Goal: Task Accomplishment & Management: Complete application form

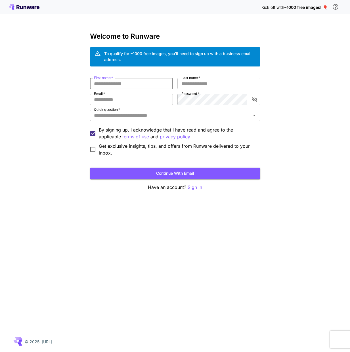
click at [118, 85] on input "First name   *" at bounding box center [131, 83] width 83 height 11
type input "*"
type input "****"
click at [205, 82] on input "Last name   *" at bounding box center [219, 83] width 83 height 11
type input "*******"
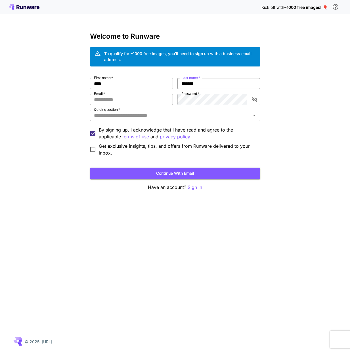
click at [113, 103] on input "Email   *" at bounding box center [131, 99] width 83 height 11
paste input "**********"
type input "**********"
click at [257, 101] on icon "toggle password visibility" at bounding box center [255, 100] width 6 height 6
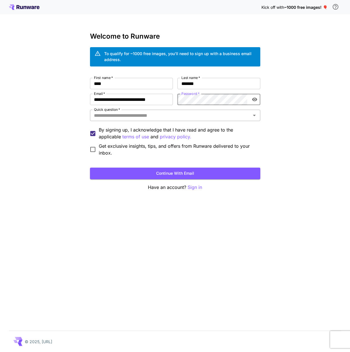
click at [129, 117] on input "Quick question   *" at bounding box center [171, 115] width 158 height 8
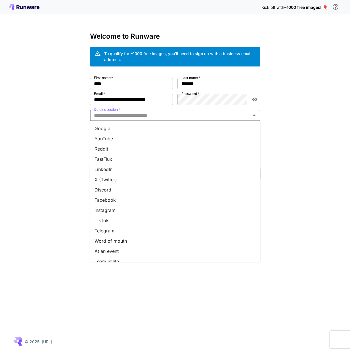
click at [124, 132] on li "Google" at bounding box center [175, 128] width 171 height 10
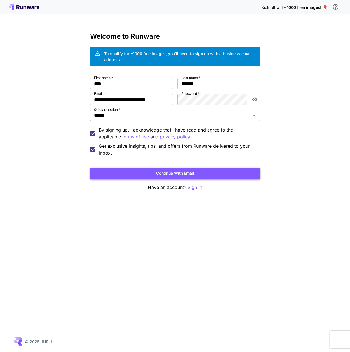
click at [119, 168] on button "Continue with email" at bounding box center [175, 174] width 171 height 12
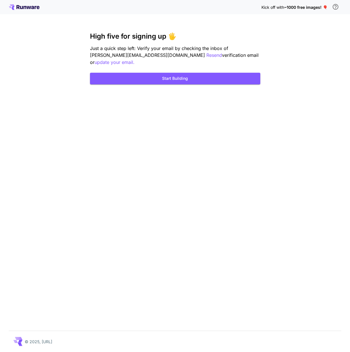
click at [229, 116] on div "Kick off with ~1000 free images! 🎈 High five for signing up 🖐️ Just a quick ste…" at bounding box center [175, 176] width 350 height 352
click at [203, 82] on button "Start Building" at bounding box center [175, 79] width 171 height 12
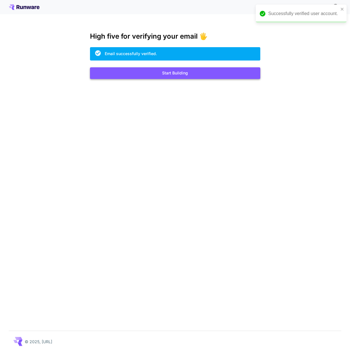
click at [165, 76] on button "Start Building" at bounding box center [175, 73] width 171 height 12
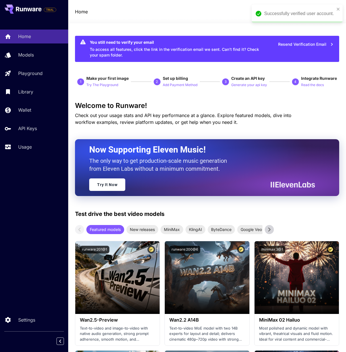
click at [340, 7] on div "Successfully verified user account." at bounding box center [297, 14] width 91 height 18
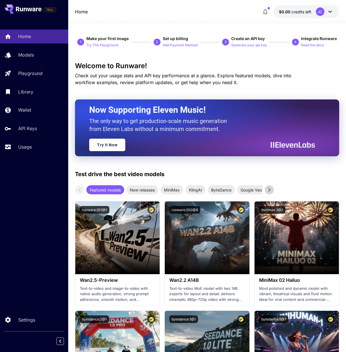
click at [263, 11] on icon "button" at bounding box center [265, 11] width 7 height 7
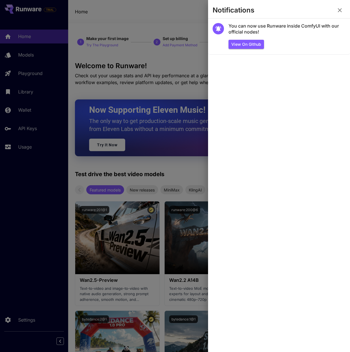
click at [178, 16] on div at bounding box center [175, 176] width 350 height 352
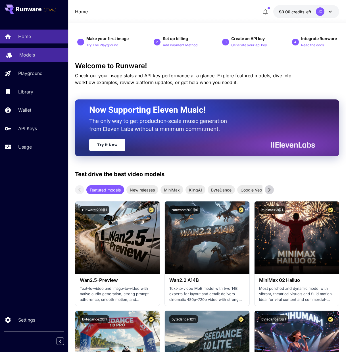
click at [25, 56] on p "Models" at bounding box center [27, 54] width 16 height 7
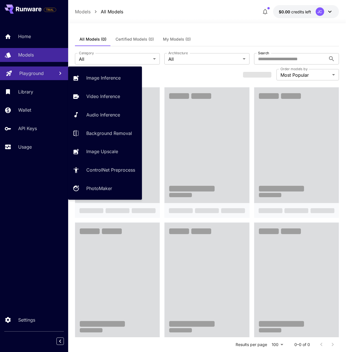
click at [25, 68] on link "Playground" at bounding box center [34, 74] width 68 height 14
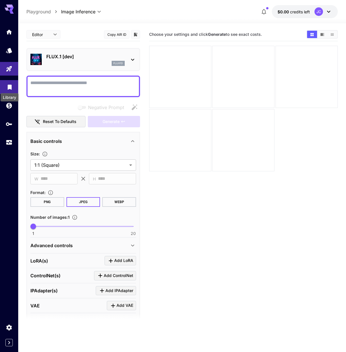
click at [10, 87] on icon "Library" at bounding box center [10, 85] width 4 height 5
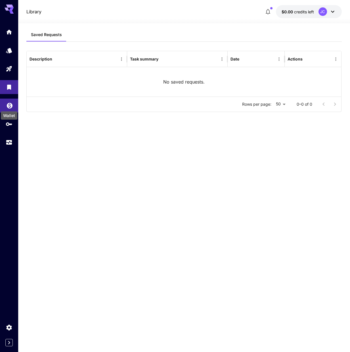
click at [11, 104] on icon "Wallet" at bounding box center [10, 104] width 6 height 6
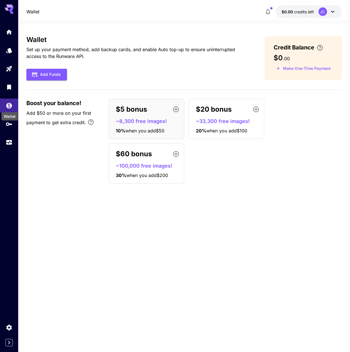
click at [11, 118] on div "Wallet" at bounding box center [9, 116] width 16 height 8
click at [16, 124] on link at bounding box center [9, 124] width 18 height 14
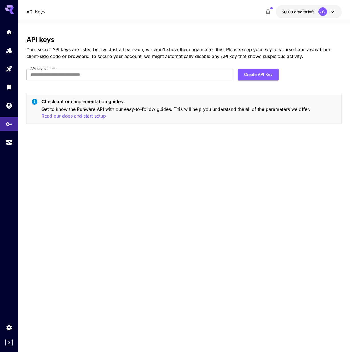
click at [13, 132] on div at bounding box center [9, 87] width 18 height 124
click at [9, 138] on icon "Usage" at bounding box center [9, 140] width 7 height 7
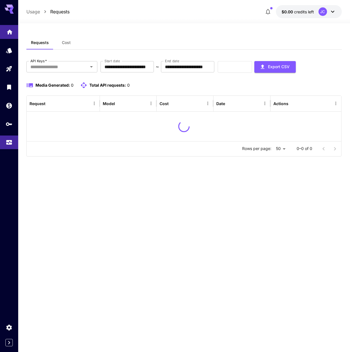
click at [15, 31] on link at bounding box center [9, 32] width 18 height 14
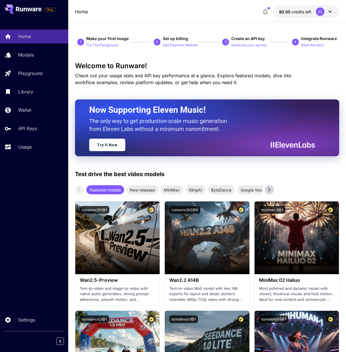
click at [322, 16] on button "$0.00 credits left JC" at bounding box center [306, 11] width 66 height 13
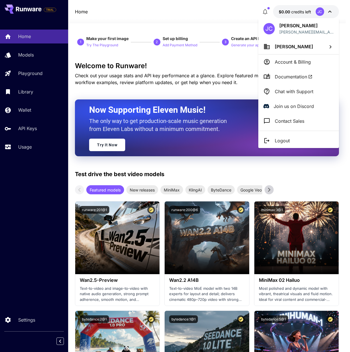
click at [310, 46] on li "[PERSON_NAME]" at bounding box center [299, 46] width 81 height 15
click at [310, 46] on div at bounding box center [175, 176] width 350 height 352
click at [304, 63] on p "Account & Billing" at bounding box center [293, 62] width 36 height 7
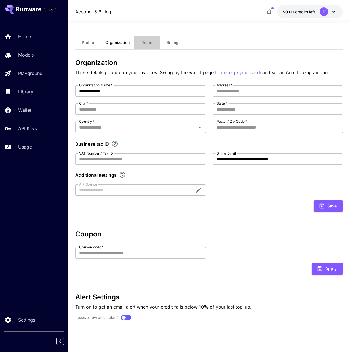
click at [148, 45] on button "Team" at bounding box center [147, 43] width 26 height 14
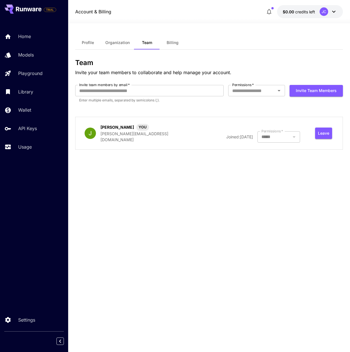
click at [161, 45] on button "Billing" at bounding box center [173, 43] width 26 height 14
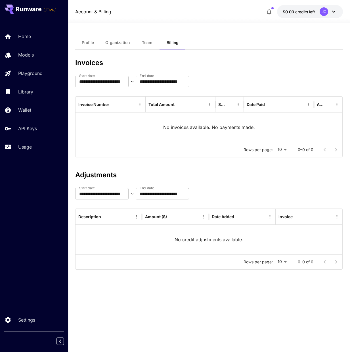
click at [89, 41] on span "Profile" at bounding box center [88, 42] width 12 height 5
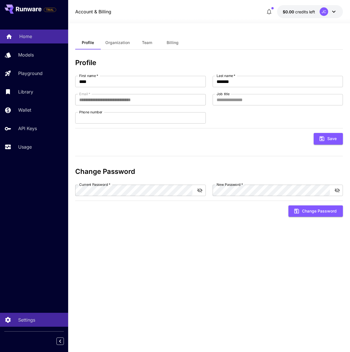
click at [43, 30] on link "Home" at bounding box center [34, 37] width 68 height 14
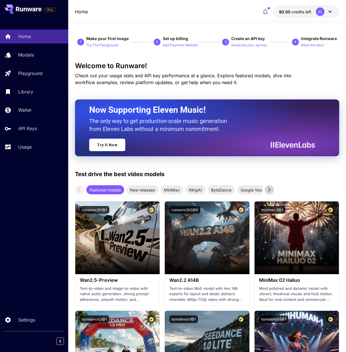
click at [265, 12] on icon "button" at bounding box center [265, 11] width 7 height 7
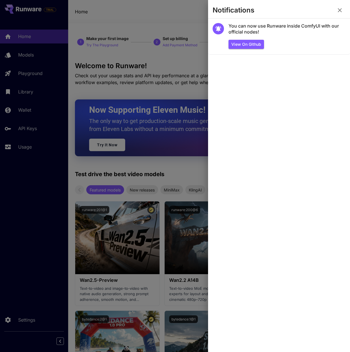
click at [341, 9] on icon "button" at bounding box center [340, 10] width 4 height 4
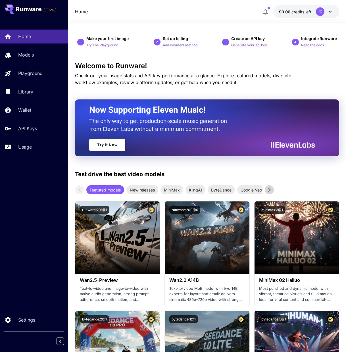
click at [327, 14] on icon at bounding box center [330, 11] width 7 height 7
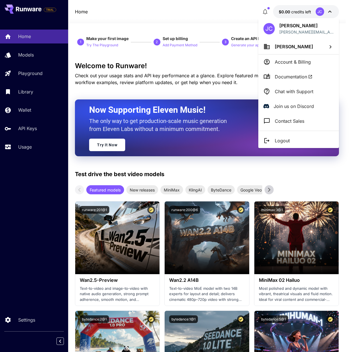
click at [327, 14] on div at bounding box center [175, 176] width 350 height 352
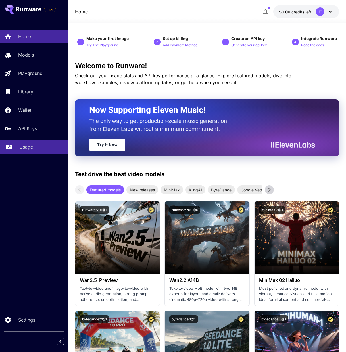
click at [14, 147] on link "Usage" at bounding box center [34, 147] width 68 height 14
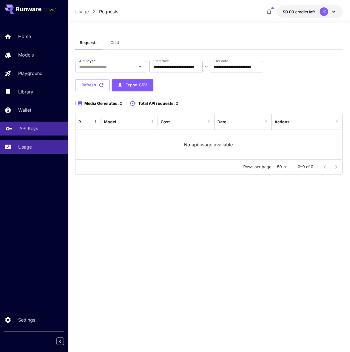
click at [21, 129] on p "API Keys" at bounding box center [28, 128] width 19 height 7
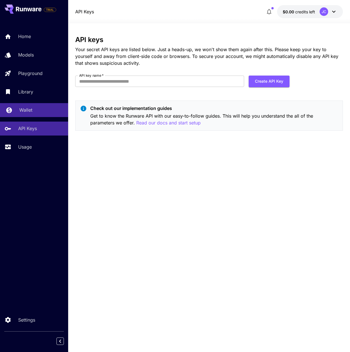
click at [26, 113] on p "Wallet" at bounding box center [25, 110] width 13 height 7
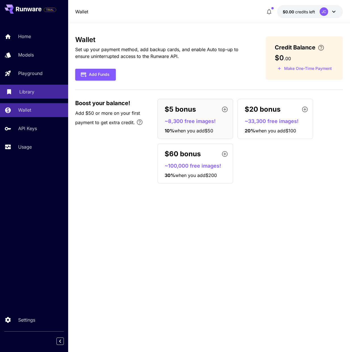
click at [33, 97] on link "Library" at bounding box center [34, 92] width 68 height 14
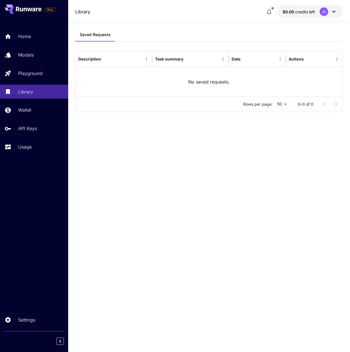
click at [40, 81] on div "Home Models Playground Library Wallet API Keys Usage" at bounding box center [34, 92] width 68 height 124
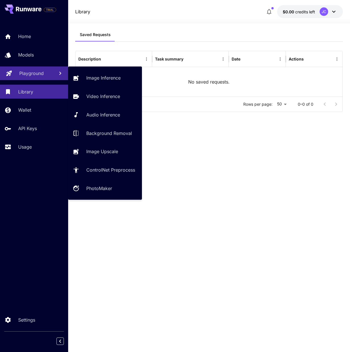
click at [41, 78] on link "Playground" at bounding box center [34, 74] width 68 height 14
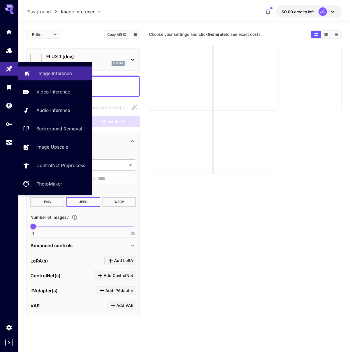
type input "**********"
click at [42, 63] on div "Image Inference Video Inference Audio Inference Background Removal Image Upscal…" at bounding box center [55, 128] width 74 height 133
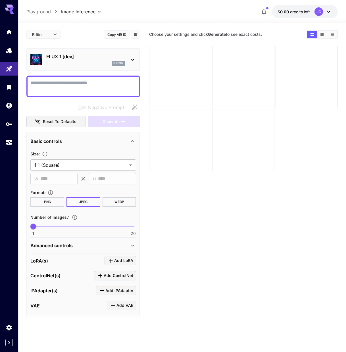
click at [44, 60] on div "FLUX.1 [dev] flux1d" at bounding box center [83, 59] width 106 height 17
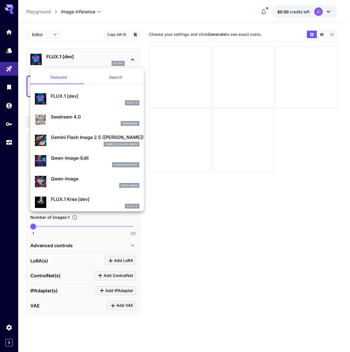
click at [40, 46] on div at bounding box center [175, 176] width 350 height 352
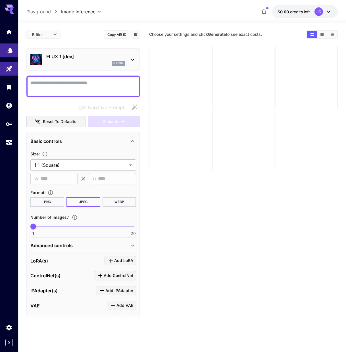
click at [14, 52] on link at bounding box center [9, 50] width 18 height 14
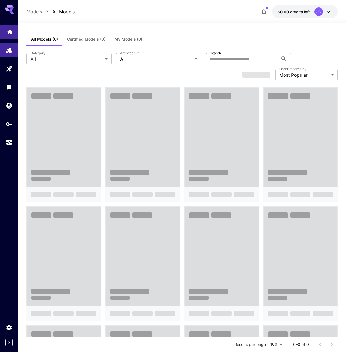
click at [13, 33] on link at bounding box center [9, 32] width 18 height 14
